Goal: Information Seeking & Learning: Learn about a topic

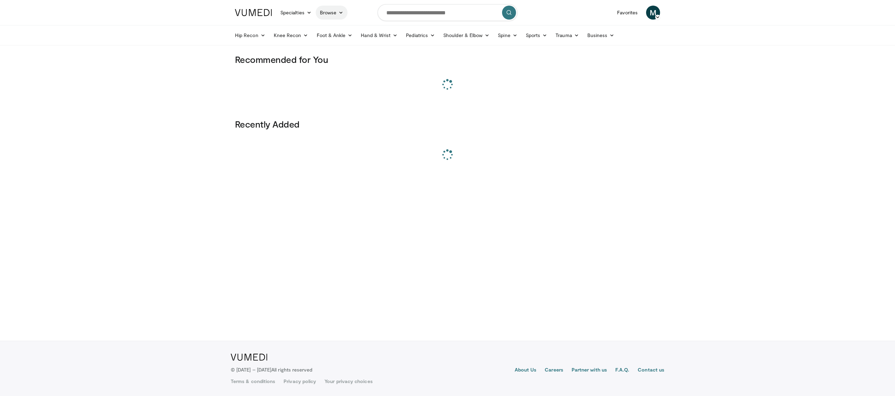
click at [326, 10] on link "Browse" at bounding box center [332, 13] width 32 height 14
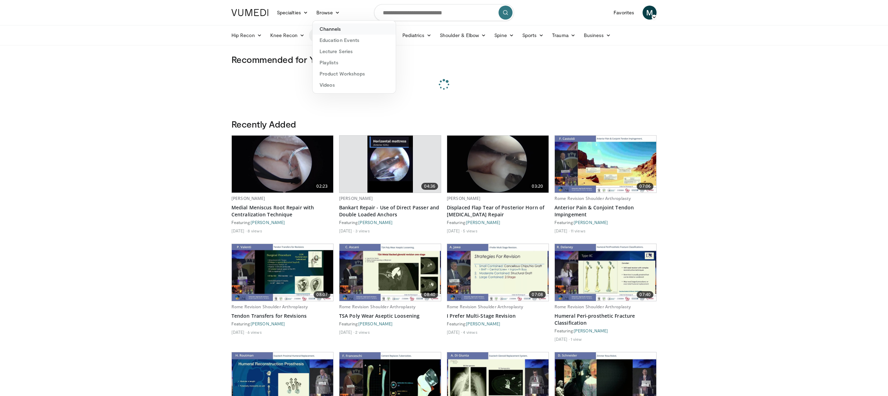
click at [329, 28] on link "Channels" at bounding box center [353, 28] width 83 height 11
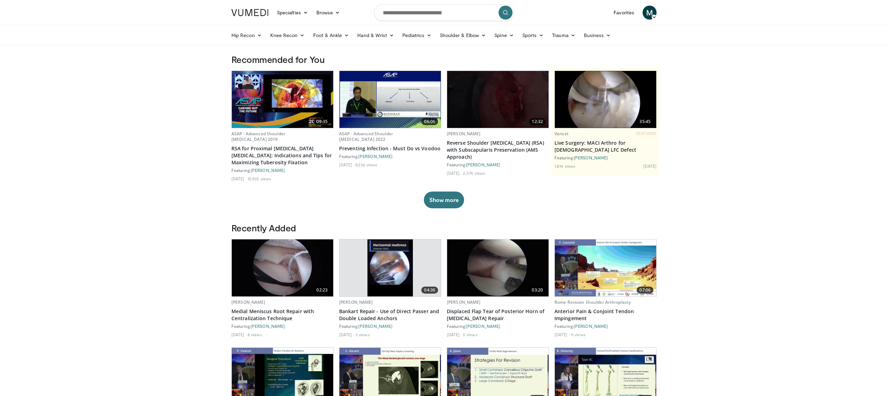
scroll to position [1, 0]
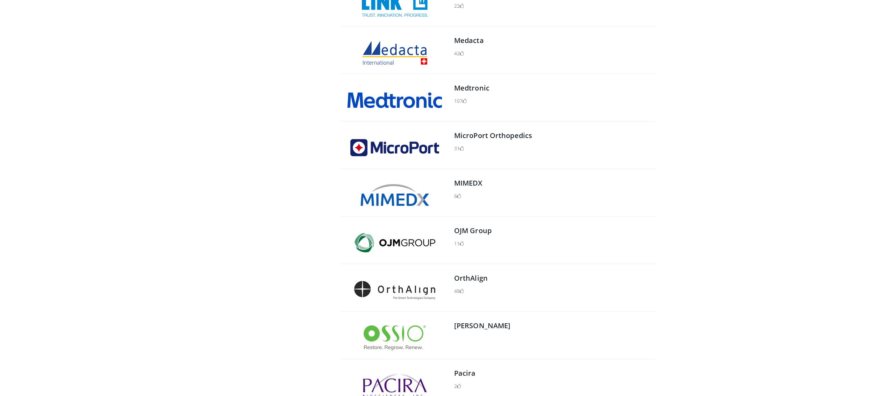
scroll to position [514, 0]
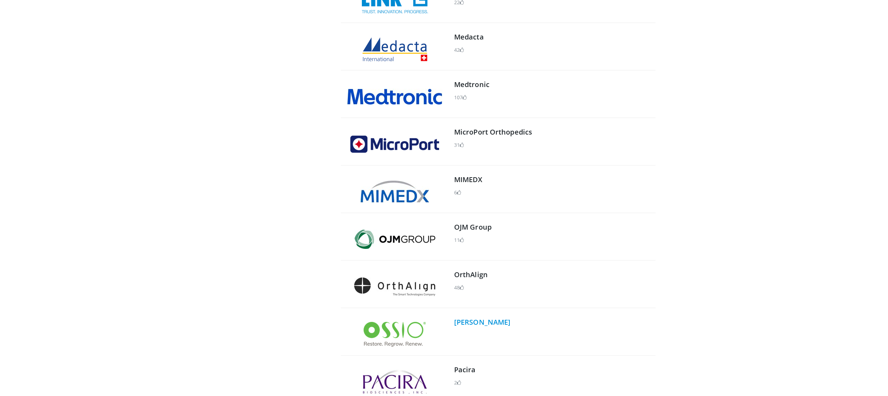
click at [462, 323] on link "Ossio" at bounding box center [482, 321] width 56 height 9
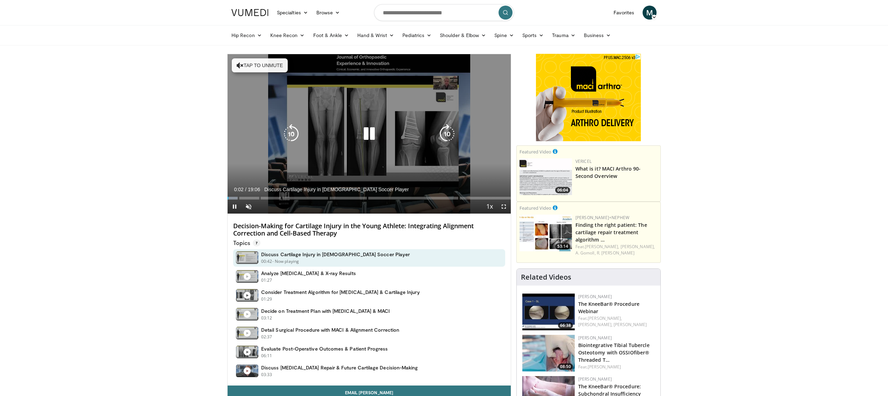
click at [366, 130] on icon "Video Player" at bounding box center [369, 134] width 20 height 20
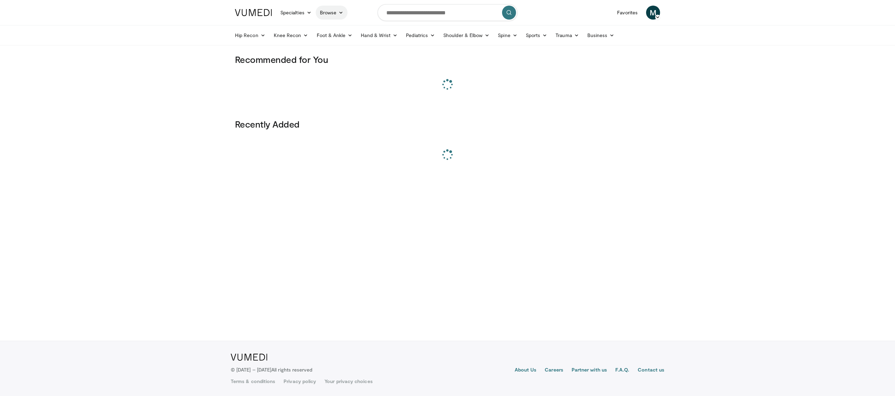
click at [327, 15] on link "Browse" at bounding box center [332, 13] width 32 height 14
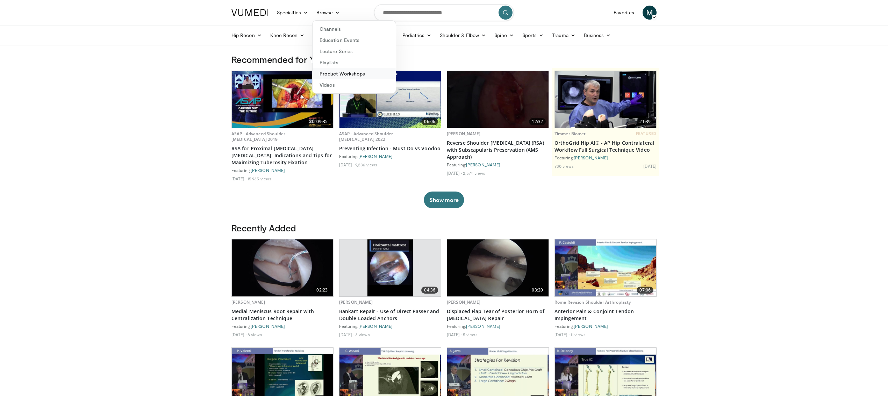
click at [344, 71] on link "Product Workshops" at bounding box center [353, 73] width 83 height 11
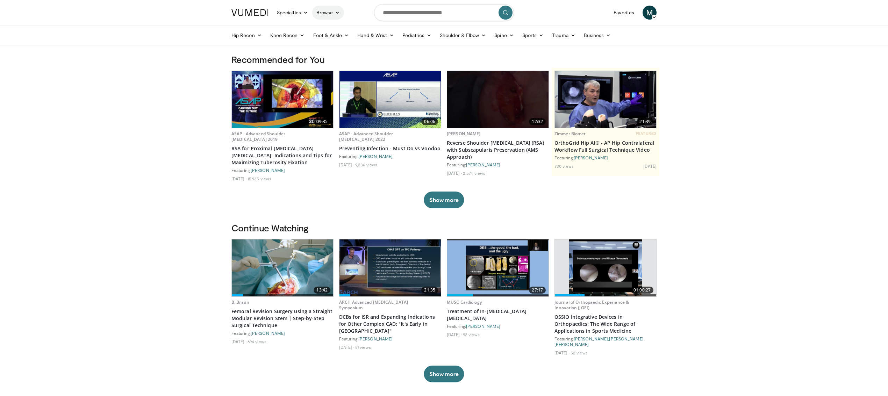
click at [330, 10] on link "Browse" at bounding box center [328, 13] width 32 height 14
click at [330, 52] on link "Lecture Series" at bounding box center [353, 51] width 83 height 11
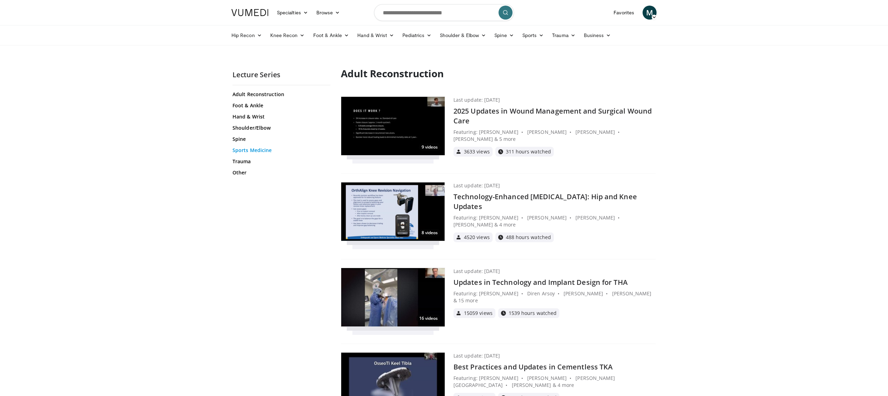
click at [260, 147] on link "Sports Medicine" at bounding box center [280, 150] width 96 height 7
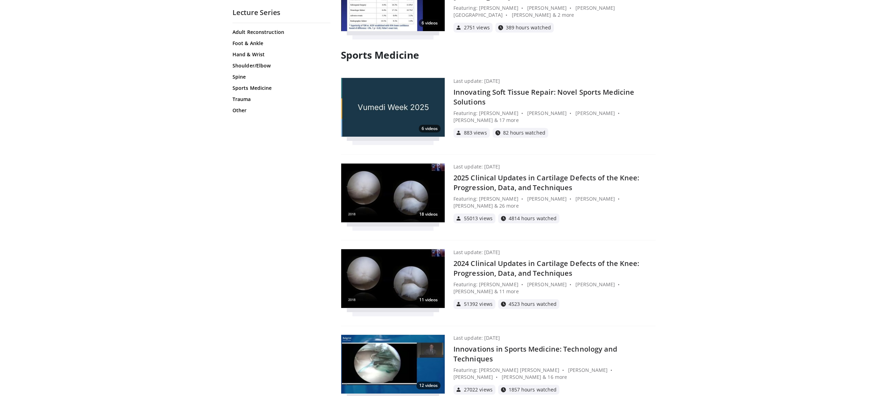
scroll to position [3186, 0]
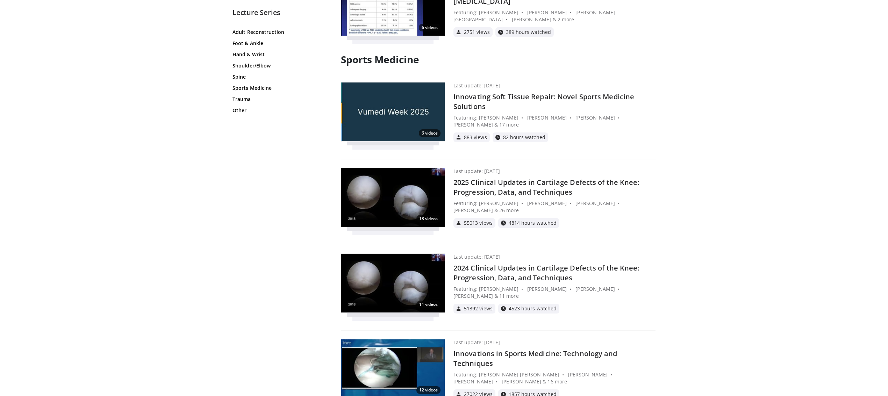
click at [492, 92] on h4 "Innovating Soft Tissue Repair: Novel Sports Medicine Solutions" at bounding box center [554, 102] width 202 height 20
click at [502, 178] on h4 "2025 Clinical Updates in Cartilage Defects of the Knee: Progression, Data, and …" at bounding box center [554, 188] width 202 height 20
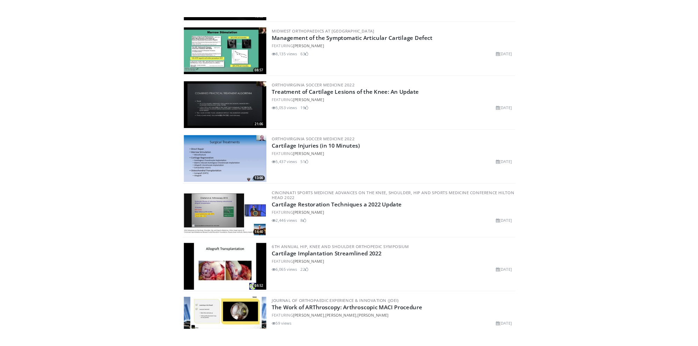
scroll to position [989, 0]
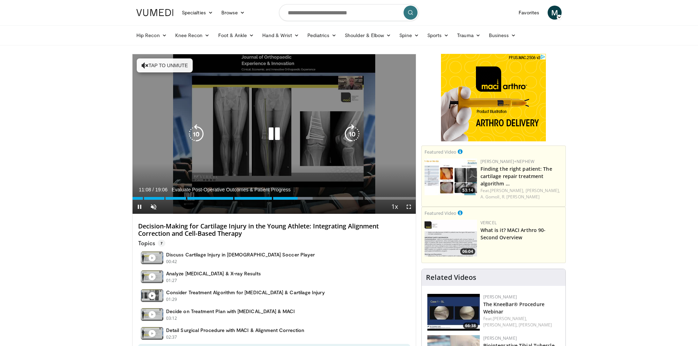
drag, startPoint x: 274, startPoint y: 129, endPoint x: 271, endPoint y: 130, distance: 3.8
click at [274, 129] on icon "Video Player" at bounding box center [274, 134] width 20 height 20
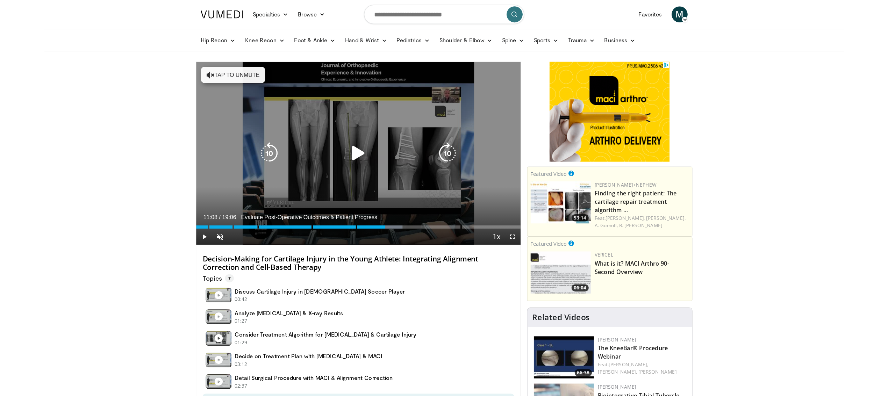
scroll to position [2, 0]
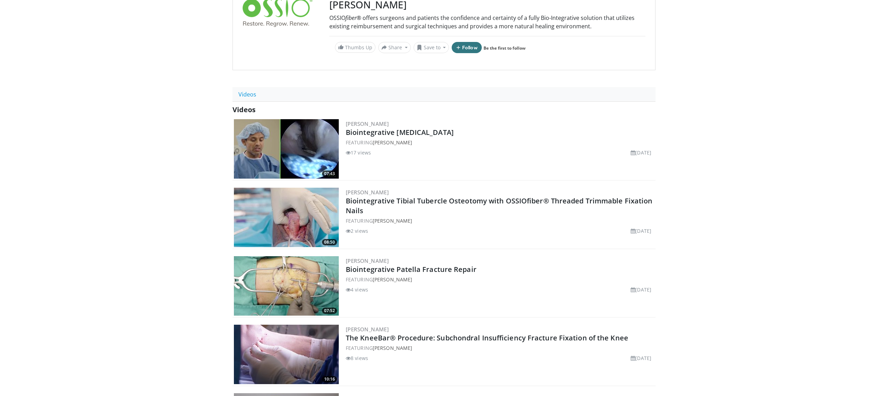
scroll to position [81, 0]
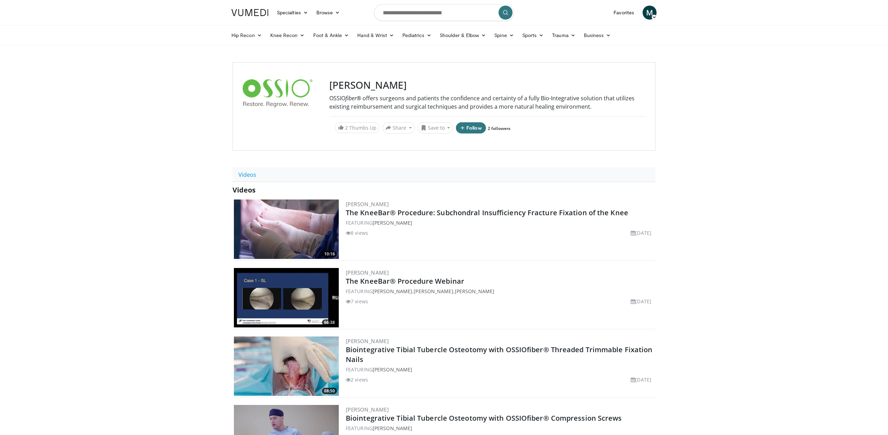
click at [214, 145] on body "Specialties Adult & Family Medicine Allergy, Asthma, Immunology Anesthesiology …" at bounding box center [444, 428] width 888 height 857
click at [210, 148] on body "Specialties Adult & Family Medicine Allergy, Asthma, Immunology Anesthesiology …" at bounding box center [444, 428] width 888 height 857
click at [386, 211] on link "The KneeBar® Procedure: Subchondral Insufficiency Fracture Fixation of the Knee" at bounding box center [487, 212] width 282 height 9
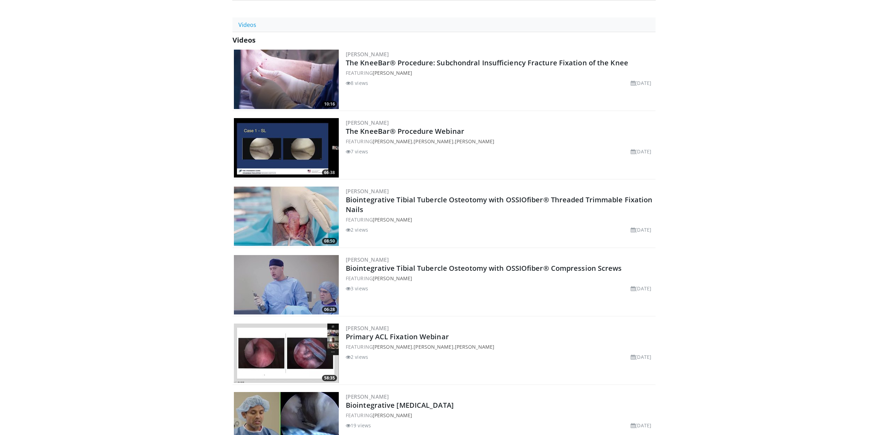
scroll to position [150, 0]
click at [360, 62] on link "The KneeBar® Procedure: Subchondral Insufficiency Fracture Fixation of the Knee" at bounding box center [487, 62] width 282 height 9
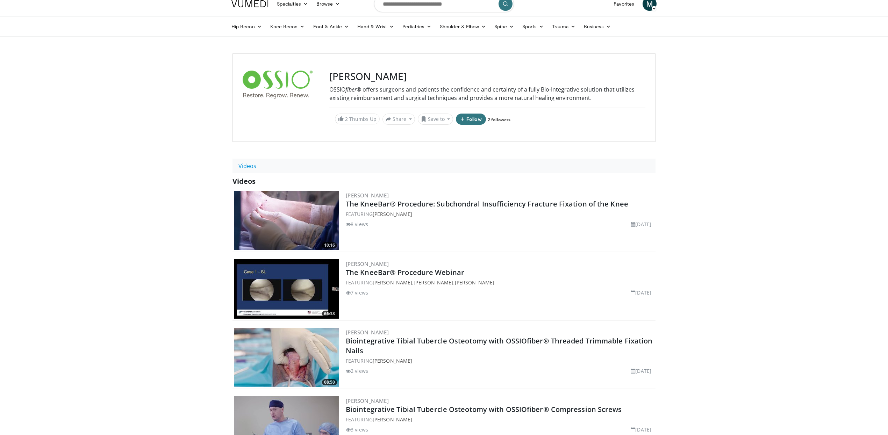
scroll to position [0, 0]
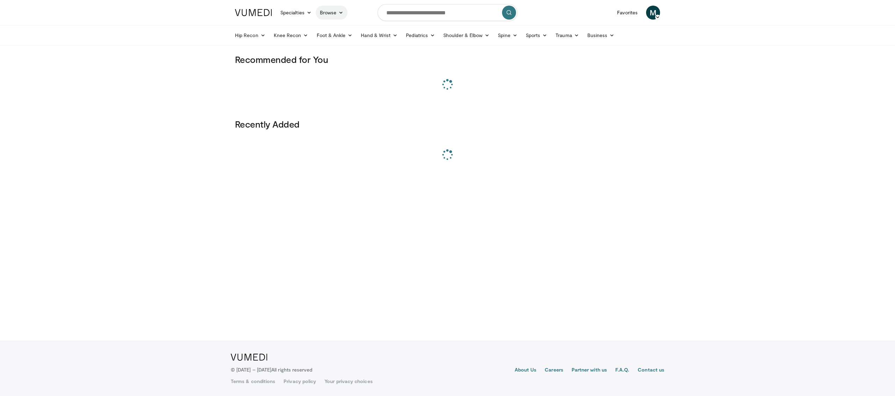
click at [332, 10] on link "Browse" at bounding box center [332, 13] width 32 height 14
click at [344, 24] on link "Channels" at bounding box center [357, 28] width 83 height 11
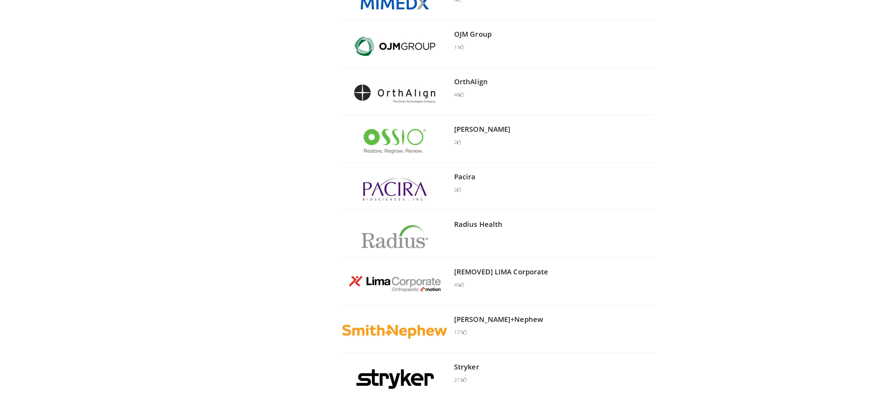
scroll to position [709, 0]
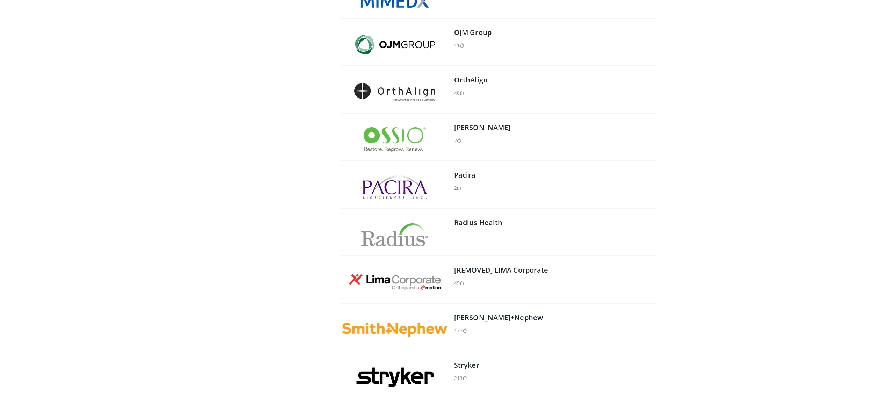
click at [466, 121] on div "Ossio 2" at bounding box center [554, 140] width 200 height 38
click at [464, 126] on link "Ossio" at bounding box center [482, 127] width 56 height 9
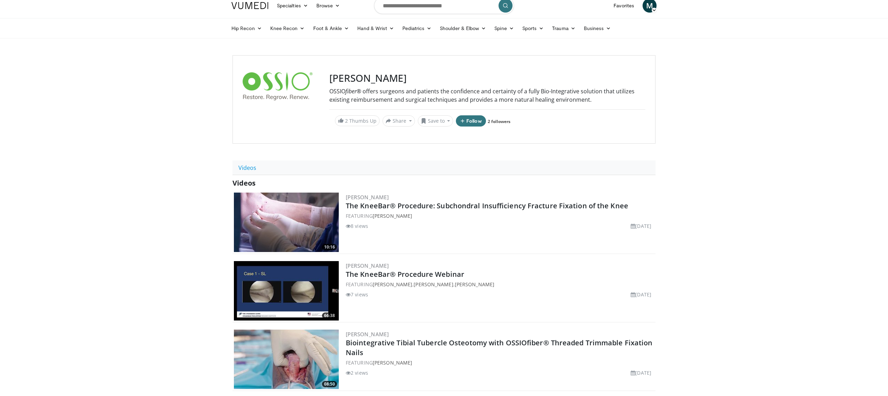
scroll to position [8, 0]
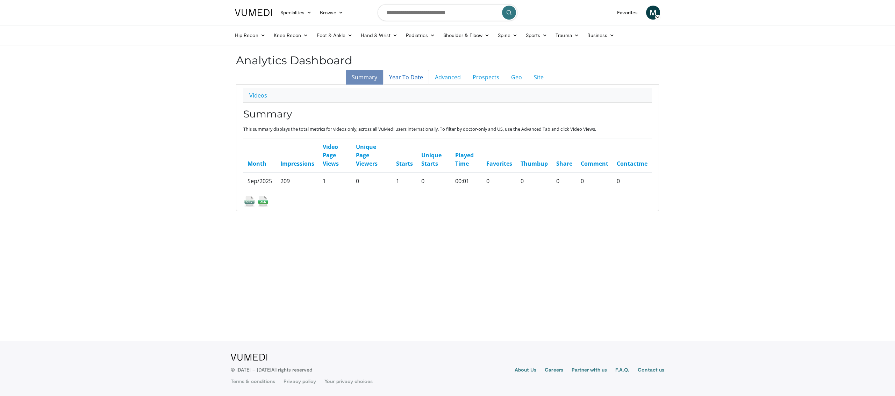
click at [402, 77] on link "Year To Date" at bounding box center [406, 77] width 46 height 15
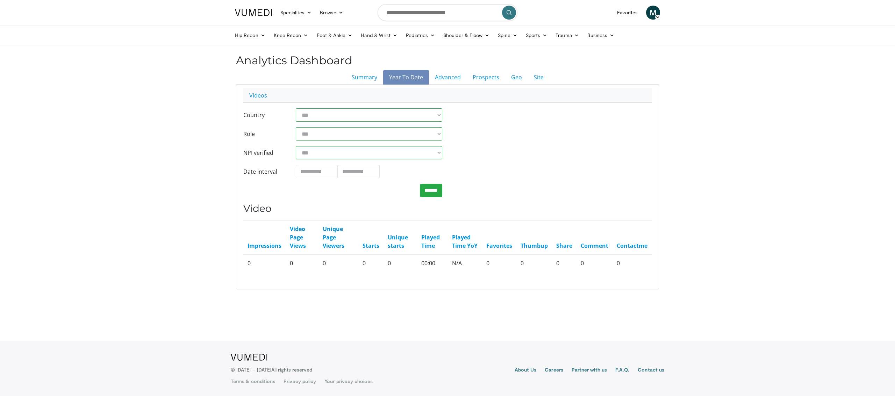
click at [334, 123] on form "**********" at bounding box center [342, 143] width 199 height 70
click at [495, 132] on div "**********" at bounding box center [447, 152] width 419 height 89
click at [324, 173] on input "**********" at bounding box center [317, 171] width 42 height 13
click at [365, 85] on th "»" at bounding box center [366, 83] width 10 height 10
click at [334, 101] on td "1" at bounding box center [334, 104] width 11 height 10
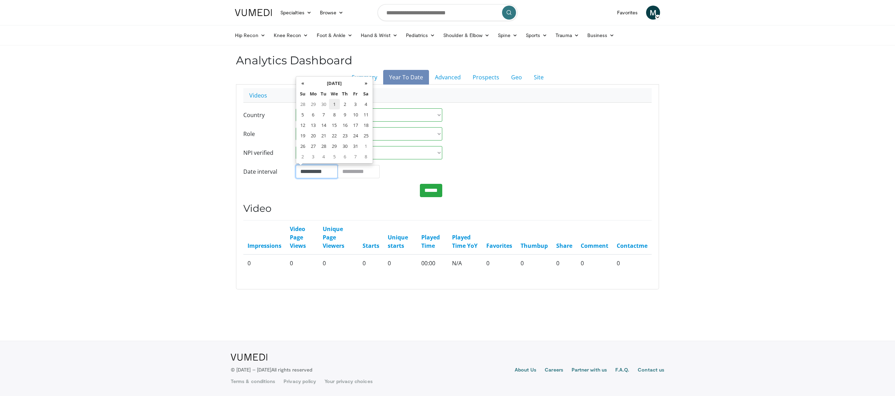
type input "**********"
click at [372, 174] on input "**********" at bounding box center [359, 171] width 42 height 13
click at [409, 84] on th "»" at bounding box center [408, 83] width 10 height 10
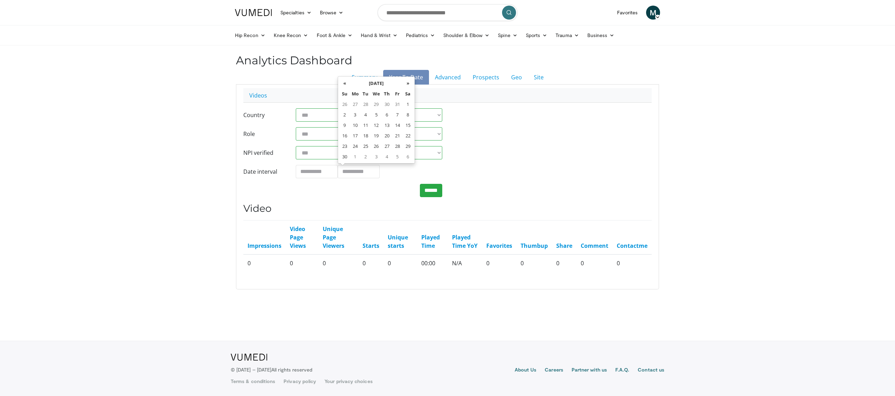
click at [409, 84] on th "»" at bounding box center [408, 83] width 10 height 10
click at [345, 86] on th "«" at bounding box center [344, 83] width 10 height 10
click at [343, 86] on th "«" at bounding box center [344, 83] width 10 height 10
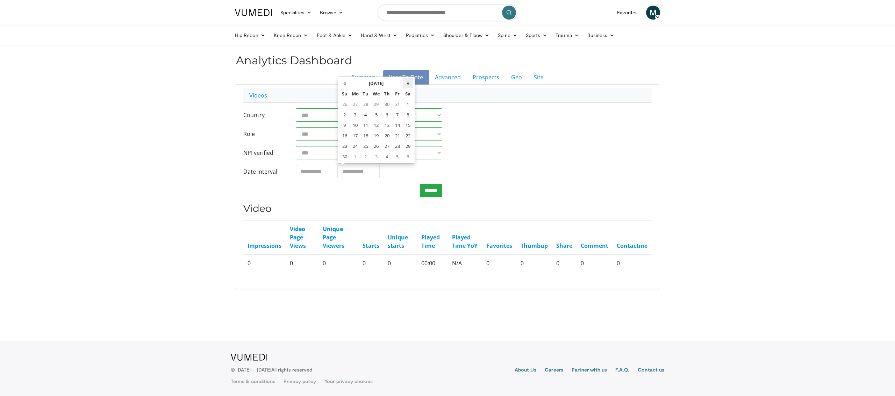
click at [403, 81] on th "»" at bounding box center [408, 83] width 10 height 10
click at [375, 147] on td "31" at bounding box center [376, 146] width 11 height 10
type input "**********"
click at [431, 190] on input "******" at bounding box center [431, 190] width 22 height 13
click at [432, 187] on input "******" at bounding box center [431, 190] width 22 height 13
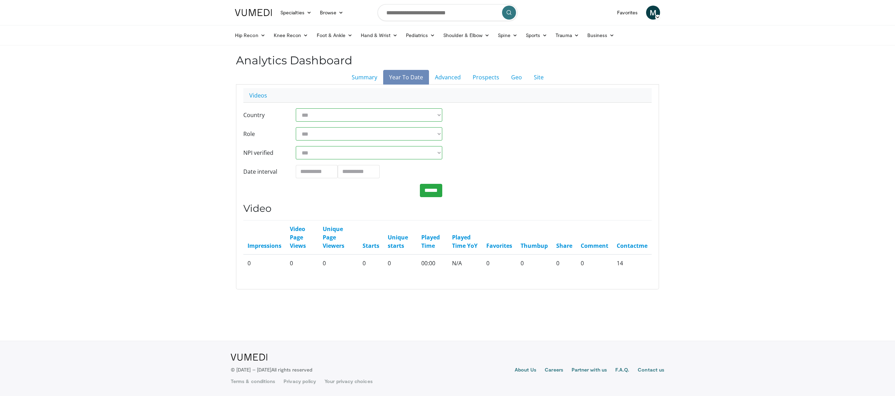
click at [465, 160] on div "**********" at bounding box center [447, 152] width 419 height 89
click at [448, 78] on link "Advanced" at bounding box center [448, 77] width 38 height 15
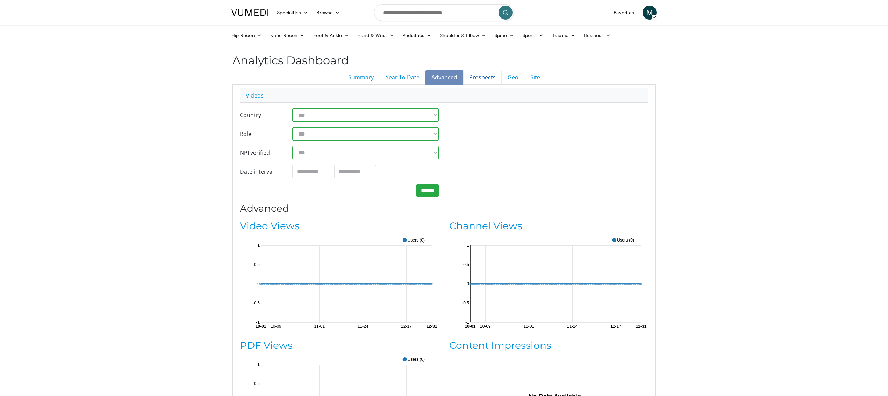
click at [469, 80] on link "Prospects" at bounding box center [482, 77] width 38 height 15
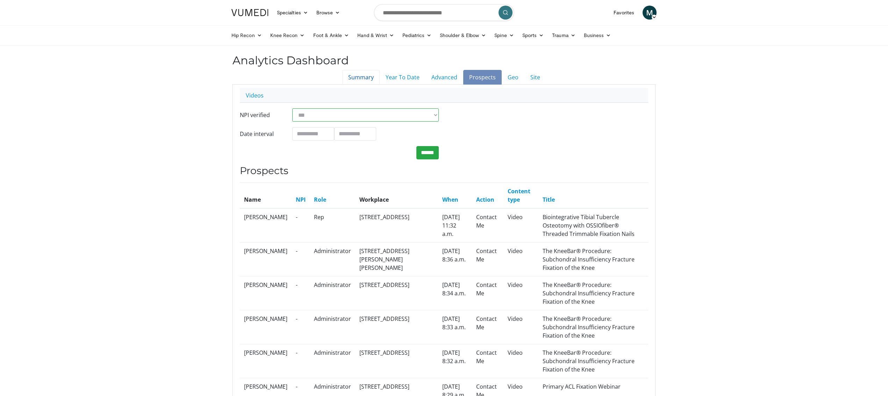
click at [366, 82] on link "Summary" at bounding box center [360, 77] width 37 height 15
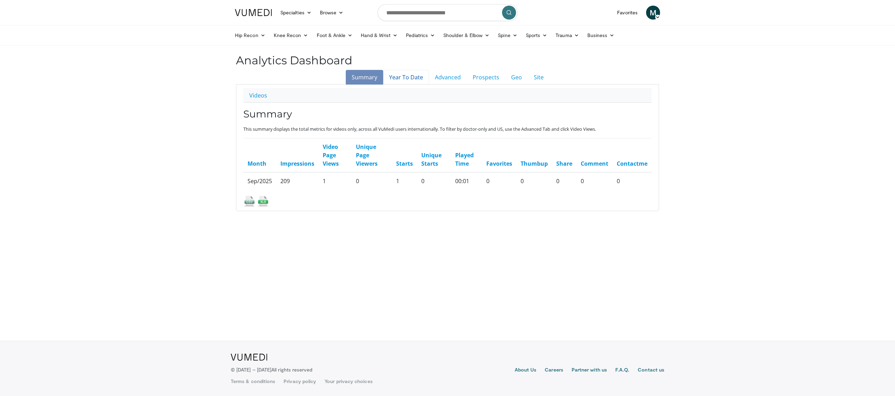
click at [397, 76] on link "Year To Date" at bounding box center [406, 77] width 46 height 15
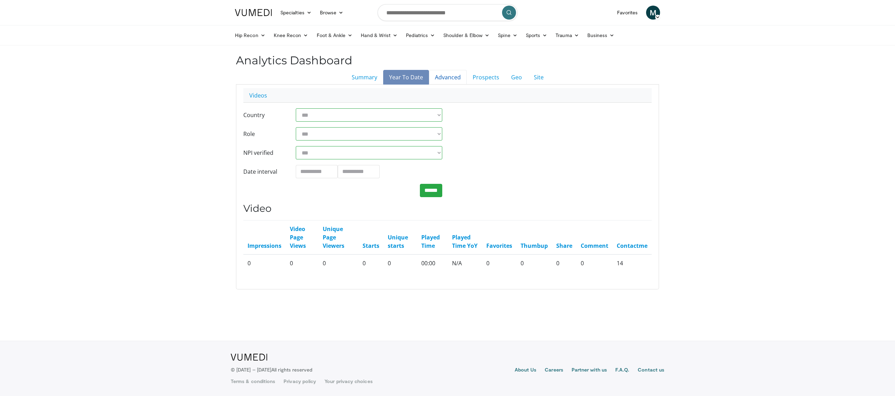
click at [454, 78] on link "Advanced" at bounding box center [448, 77] width 38 height 15
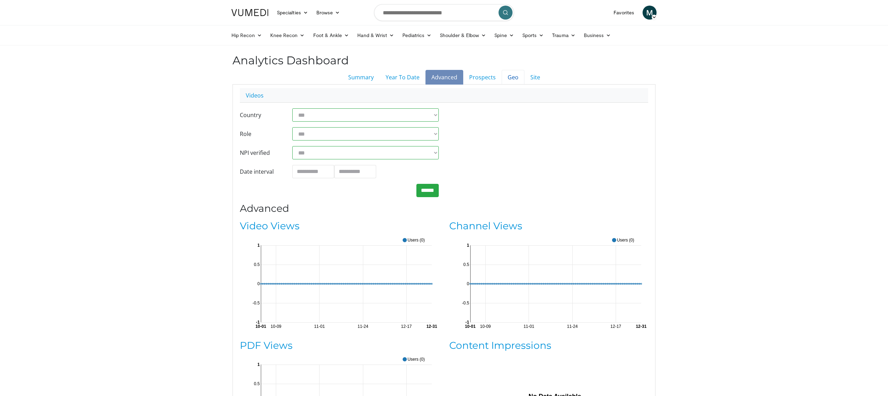
click at [512, 75] on link "Geo" at bounding box center [513, 77] width 23 height 15
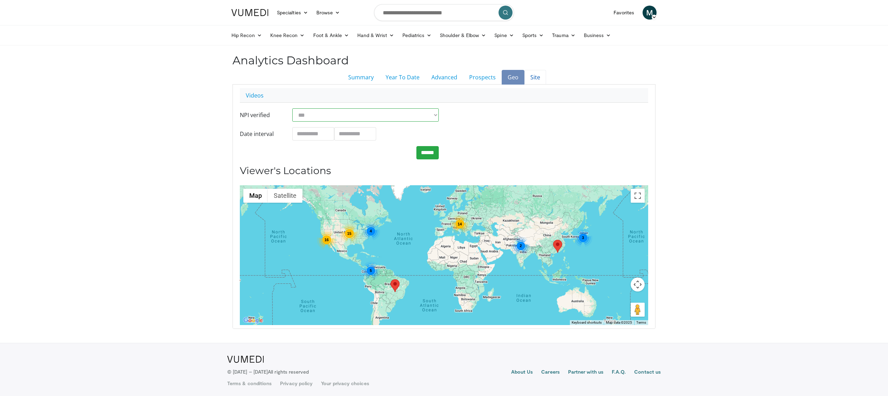
click at [531, 77] on link "Site" at bounding box center [535, 77] width 22 height 15
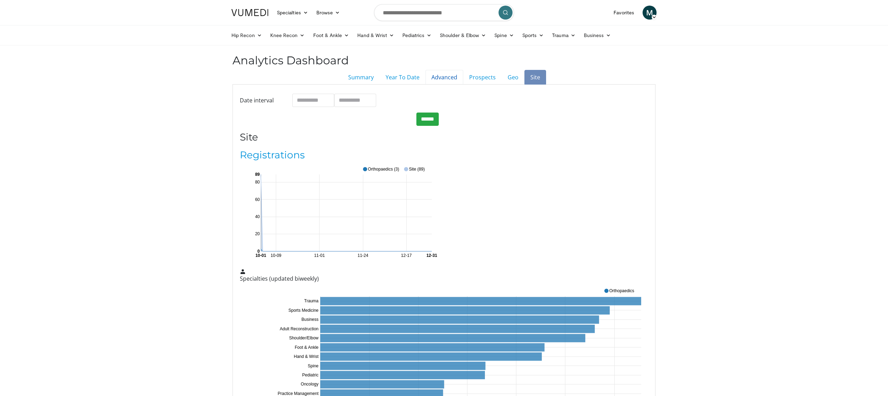
click at [440, 77] on link "Advanced" at bounding box center [444, 77] width 38 height 15
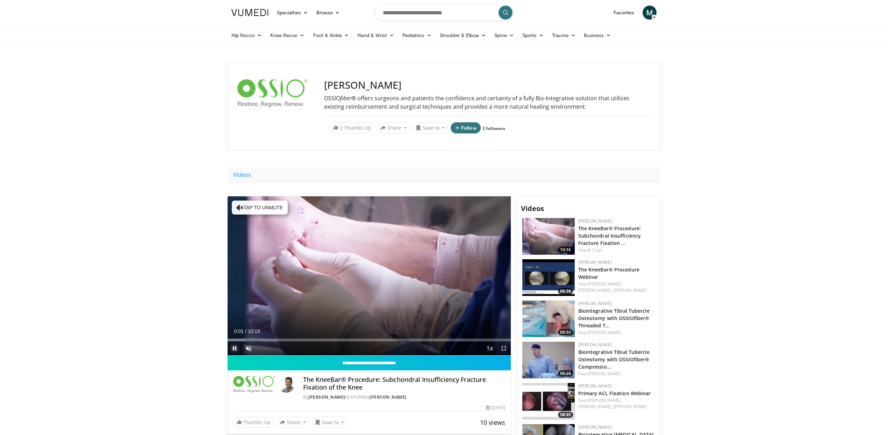
click at [236, 348] on span "Video Player" at bounding box center [235, 348] width 14 height 14
click at [295, 359] on input "**********" at bounding box center [369, 363] width 283 height 15
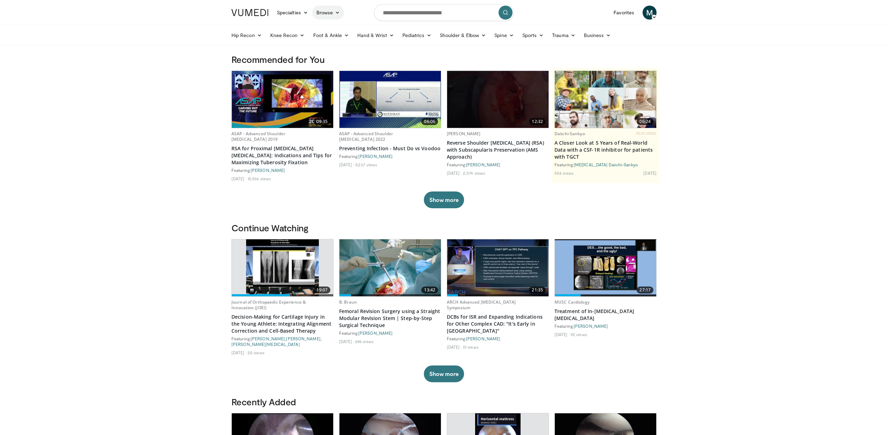
click at [338, 12] on icon at bounding box center [337, 12] width 5 height 5
click at [336, 53] on link "Lecture Series" at bounding box center [353, 51] width 83 height 11
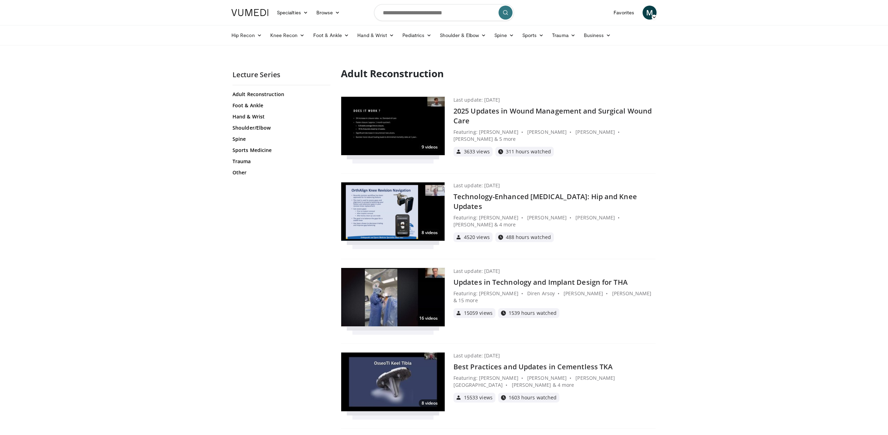
click at [482, 111] on h4 "2025 Updates in Wound Management and Surgical Wound Care" at bounding box center [554, 116] width 202 height 20
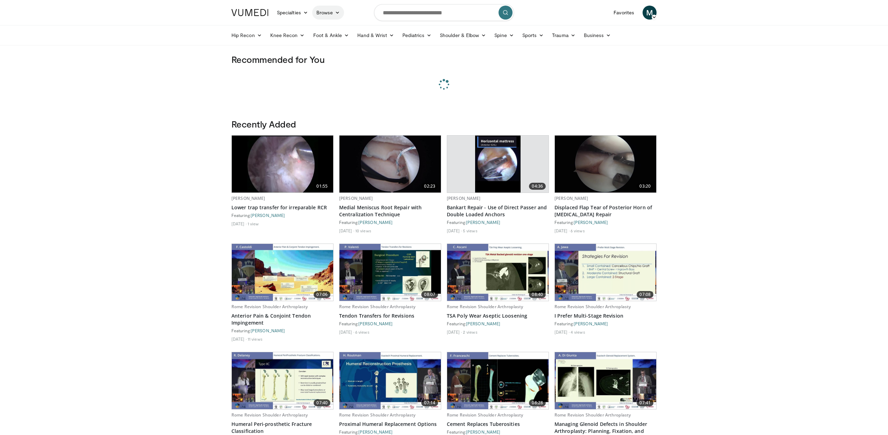
click at [324, 13] on link "Browse" at bounding box center [328, 13] width 32 height 14
drag, startPoint x: 327, startPoint y: 29, endPoint x: 325, endPoint y: 36, distance: 7.1
click at [326, 29] on link "Channels" at bounding box center [353, 28] width 83 height 11
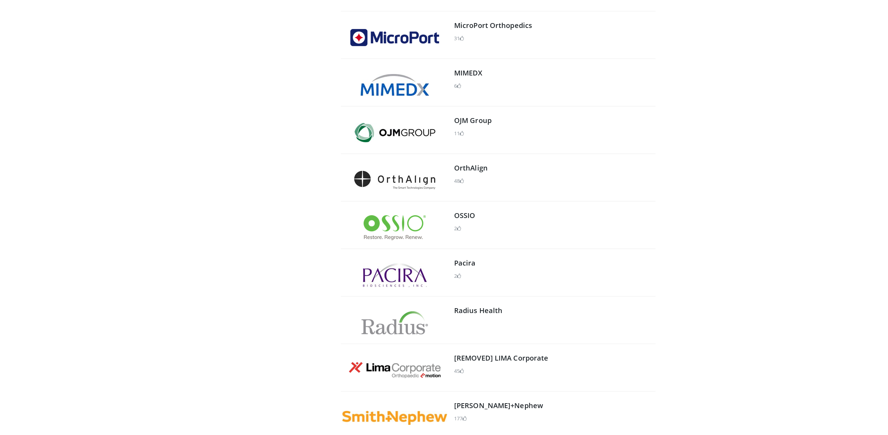
scroll to position [651, 0]
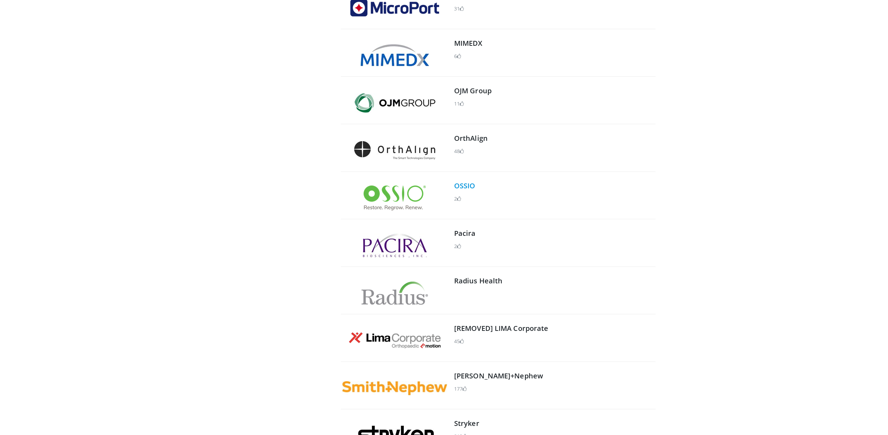
click at [458, 185] on link "OSSIO" at bounding box center [464, 185] width 21 height 9
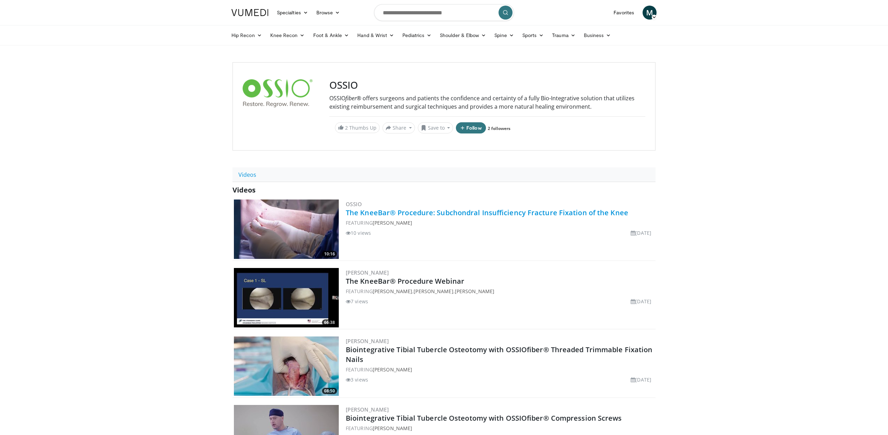
click at [508, 211] on link "The KneeBar® Procedure: Subchondral Insufficiency Fracture Fixation of the Knee" at bounding box center [487, 212] width 282 height 9
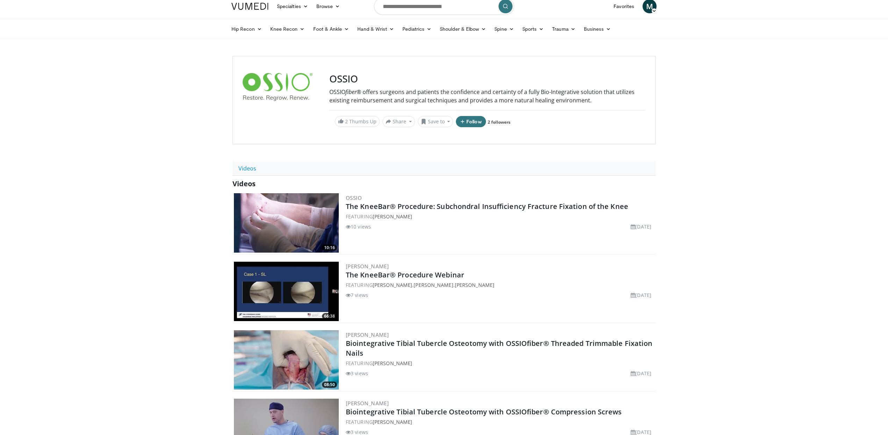
scroll to position [9, 0]
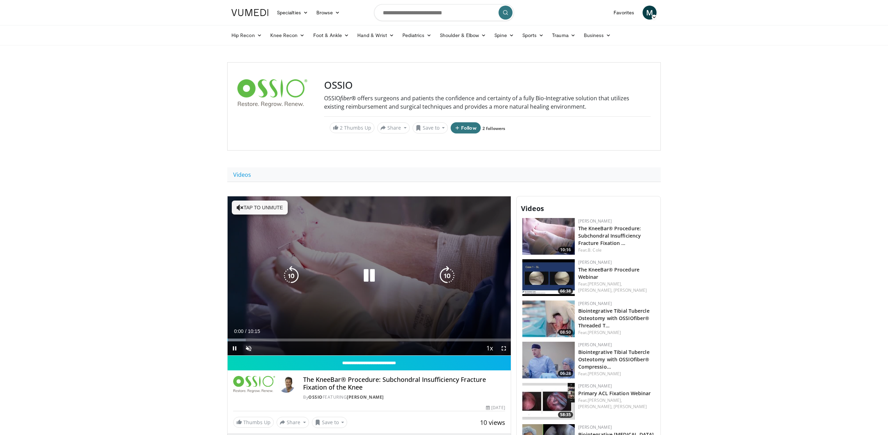
click at [363, 275] on icon "Video Player" at bounding box center [369, 276] width 20 height 20
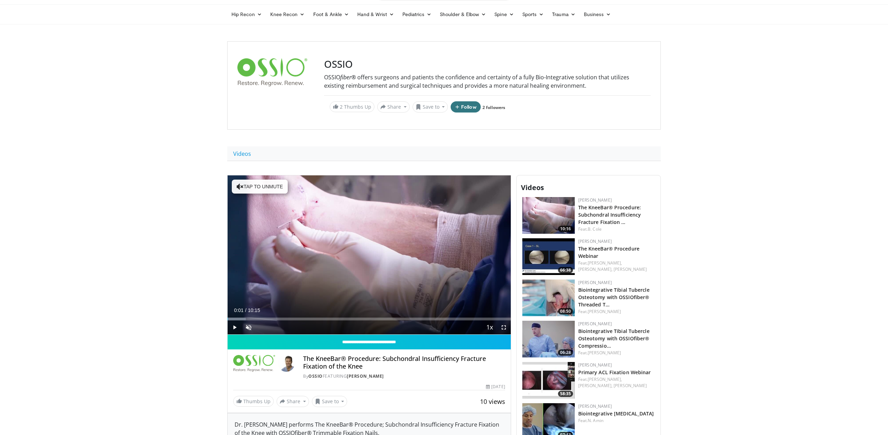
scroll to position [39, 0]
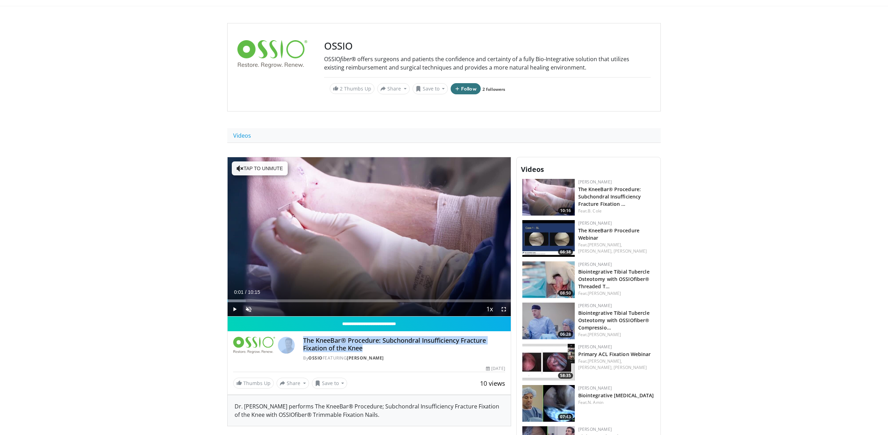
drag, startPoint x: 354, startPoint y: 345, endPoint x: 295, endPoint y: 338, distance: 58.8
click at [295, 338] on div "The KneeBar® Procedure: Subchondral Insufficiency Fracture Fixation of the Knee…" at bounding box center [369, 349] width 272 height 24
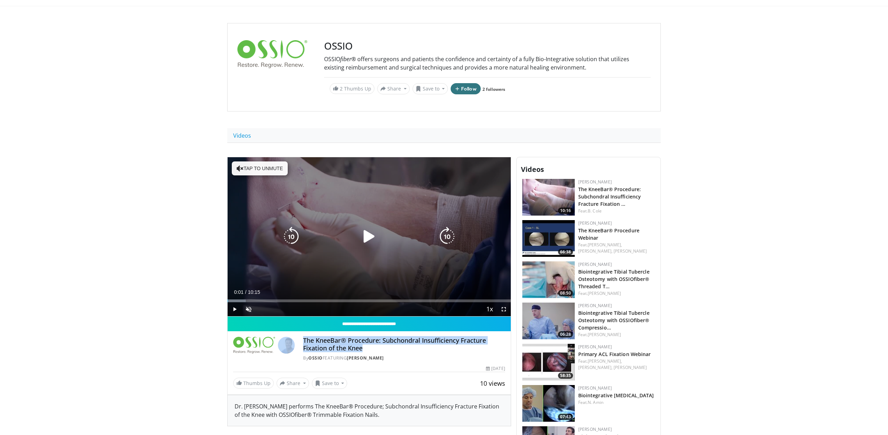
copy div "The KneeBar® Procedure: Subchondral Insufficiency Fracture Fixation of the Knee"
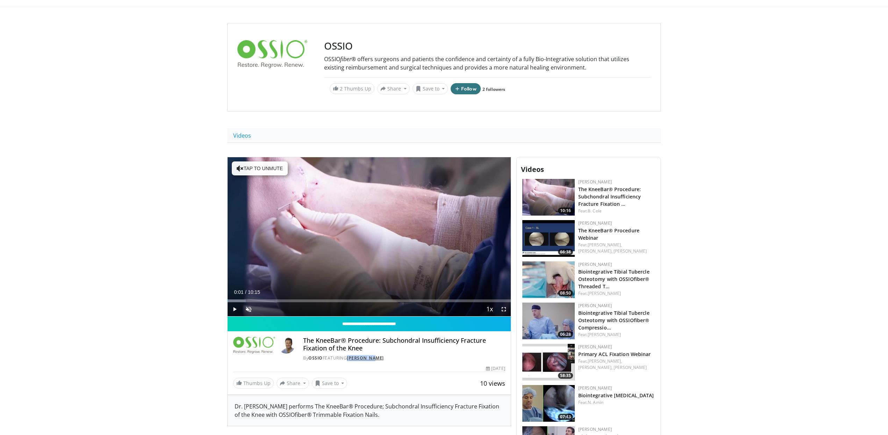
drag, startPoint x: 382, startPoint y: 359, endPoint x: 359, endPoint y: 358, distance: 22.8
click at [349, 359] on div "By OSSIO FEATURING Brian Cole" at bounding box center [404, 358] width 202 height 6
copy link "Brian Cole"
